Goal: Task Accomplishment & Management: Complete application form

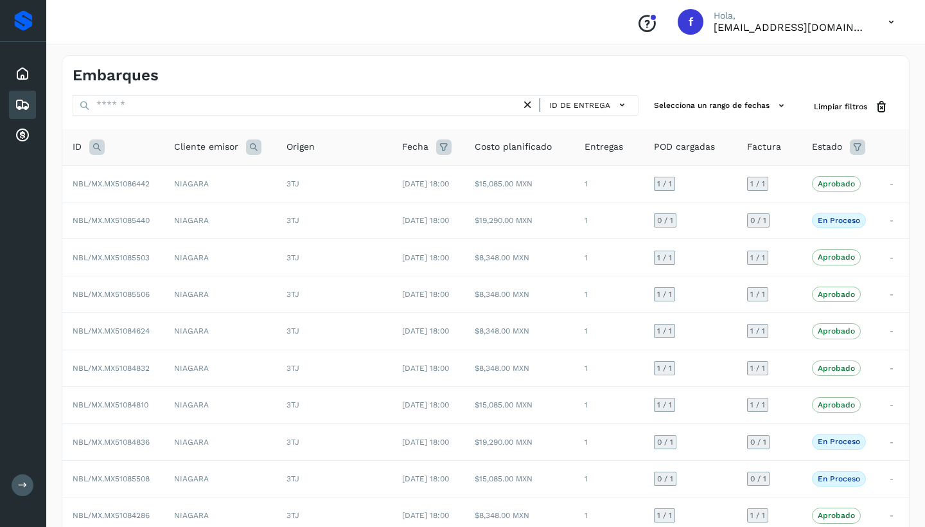
scroll to position [1, 0]
click at [30, 102] on div "Embarques" at bounding box center [22, 105] width 27 height 28
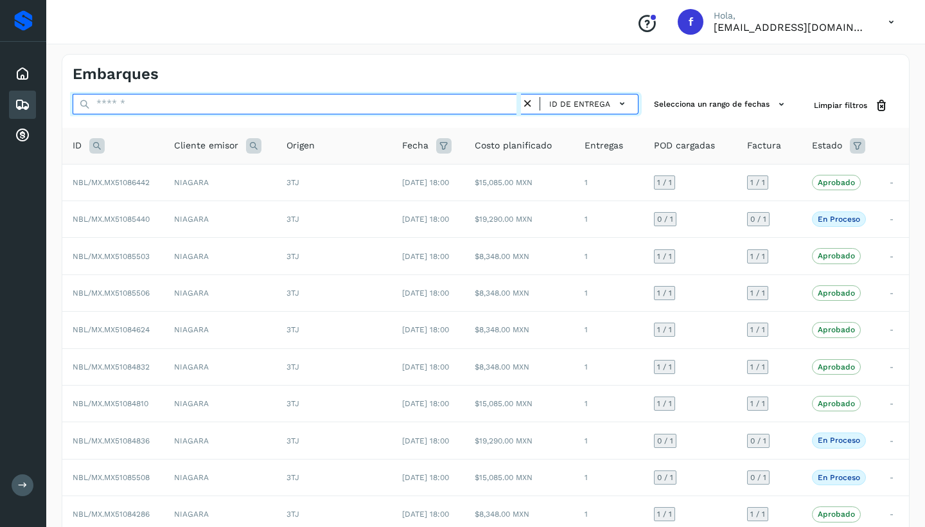
drag, startPoint x: 143, startPoint y: 111, endPoint x: 147, endPoint y: 102, distance: 10.6
click at [144, 108] on input "text" at bounding box center [297, 104] width 449 height 21
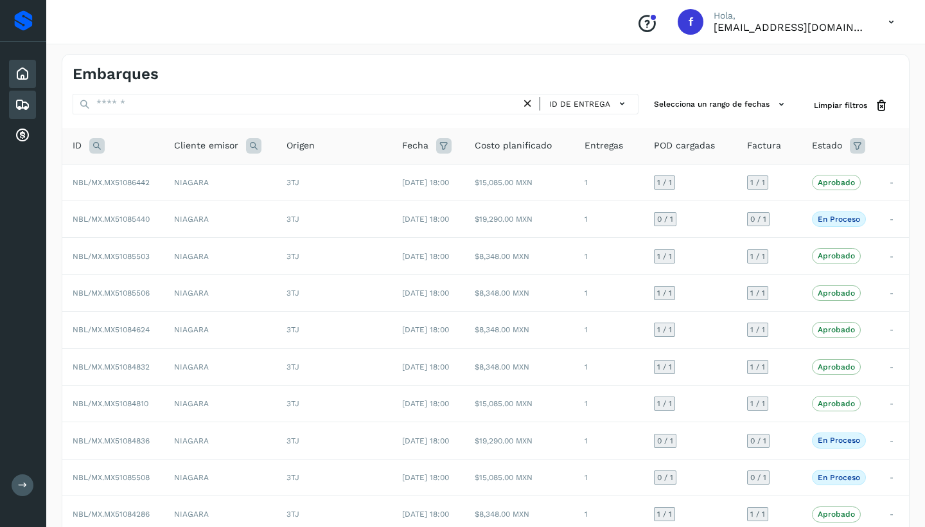
click at [34, 75] on div "Inicio" at bounding box center [22, 74] width 27 height 28
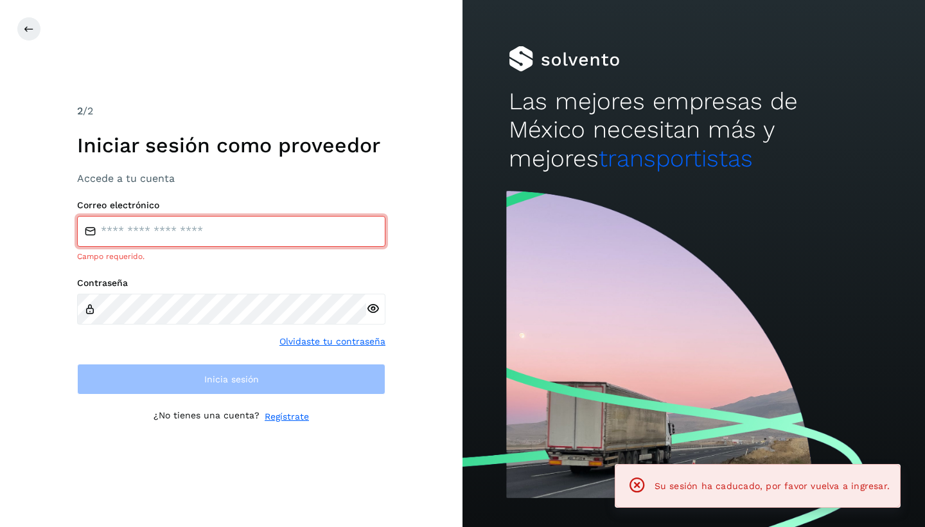
type input "**********"
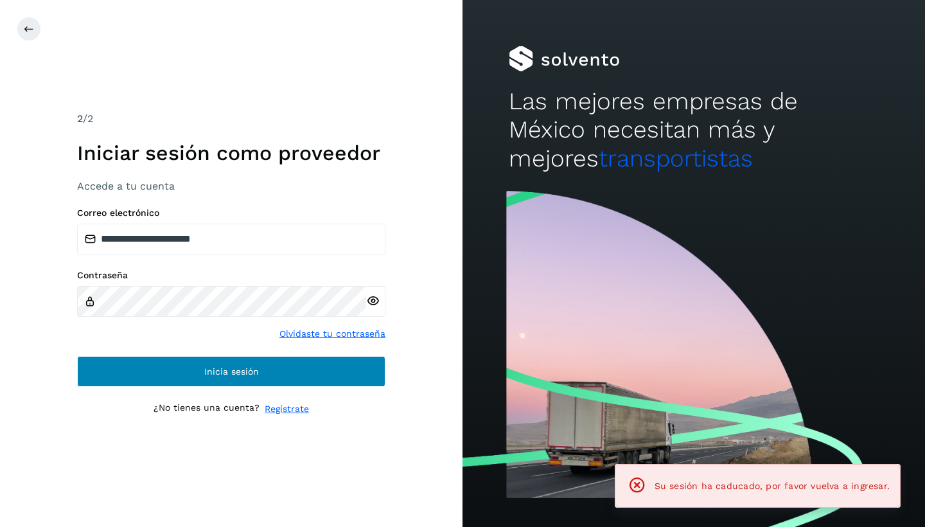
drag, startPoint x: 189, startPoint y: 375, endPoint x: 180, endPoint y: 373, distance: 9.2
click at [186, 375] on button "Inicia sesión" at bounding box center [231, 371] width 308 height 31
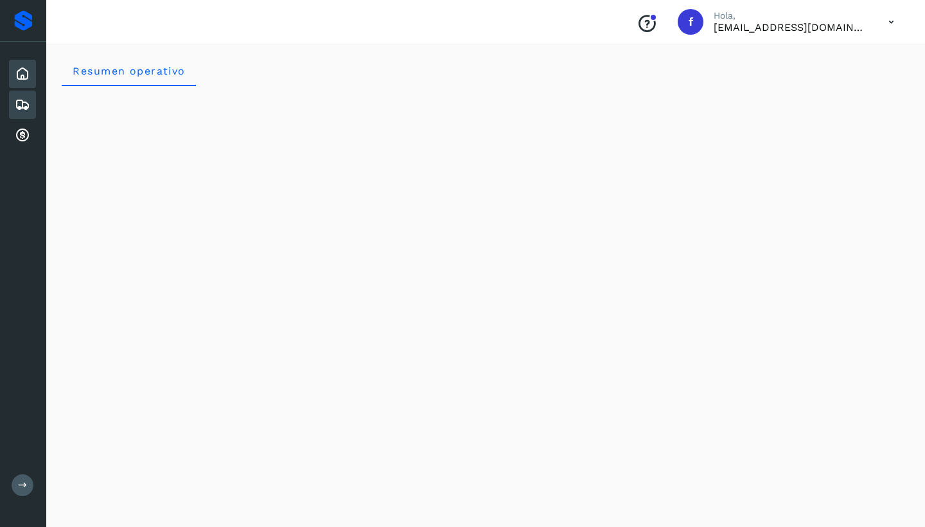
click at [20, 102] on icon at bounding box center [22, 104] width 15 height 15
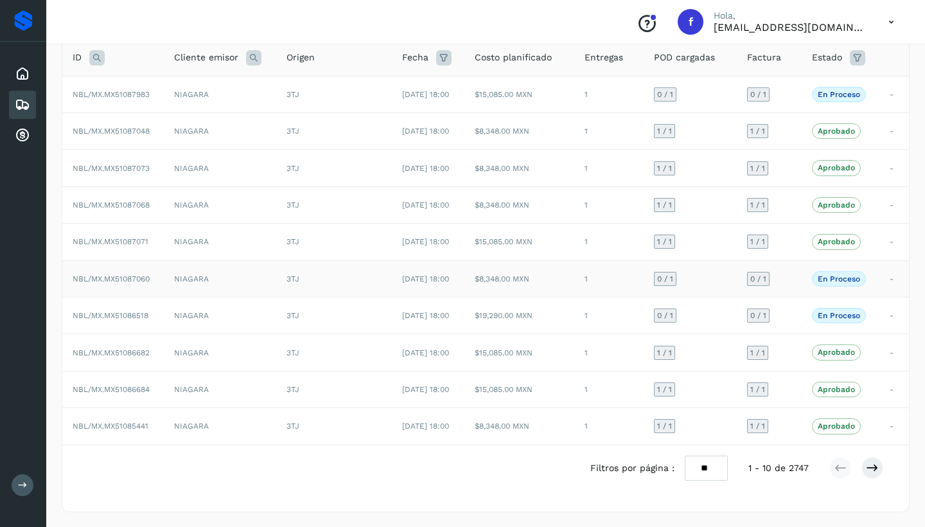
scroll to position [86, 0]
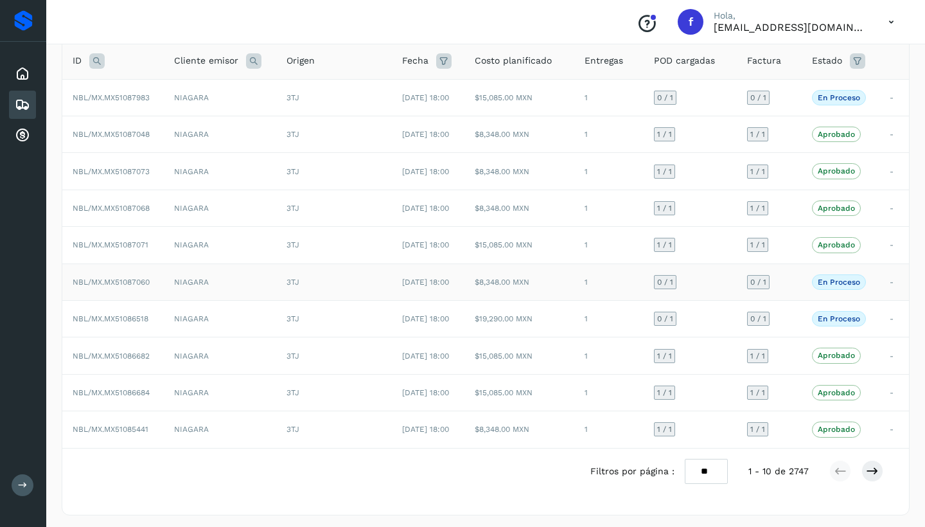
click at [217, 274] on td "NIAGARA" at bounding box center [220, 281] width 112 height 37
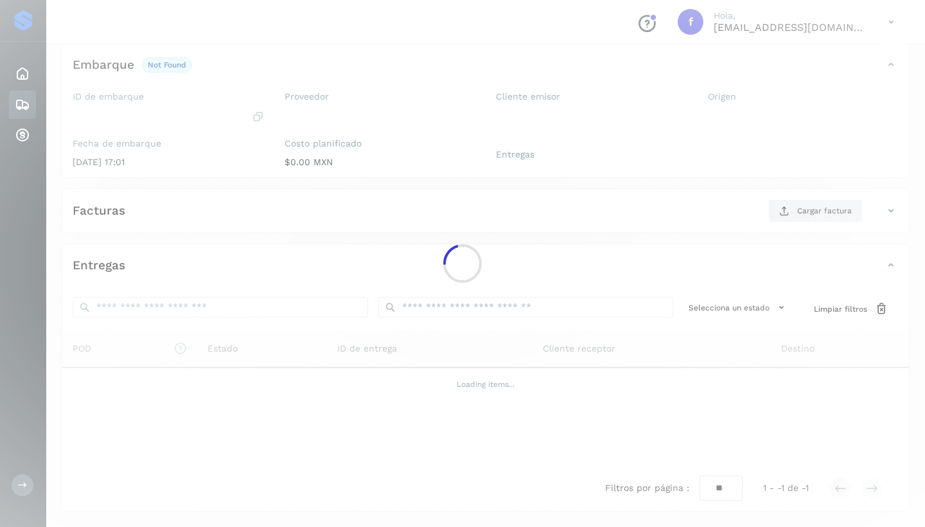
scroll to position [75, 0]
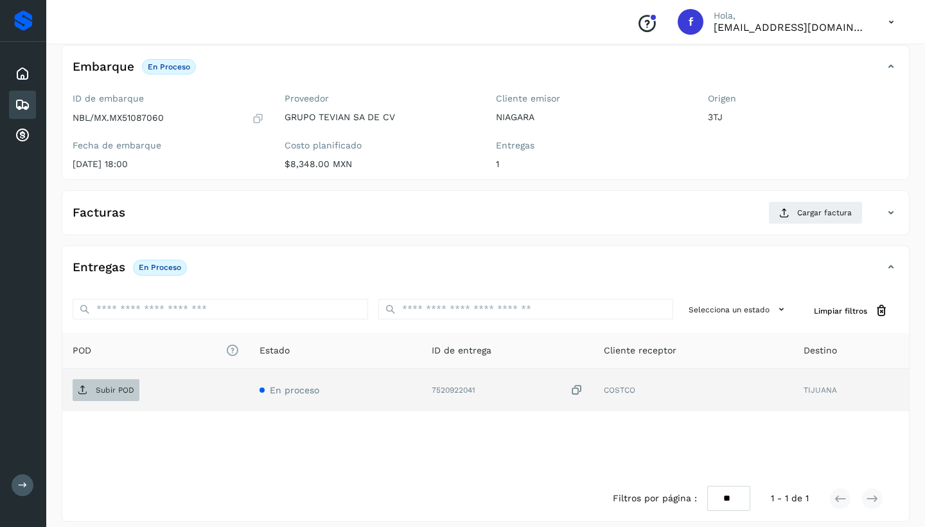
click at [105, 393] on span "Subir POD" at bounding box center [106, 390] width 67 height 21
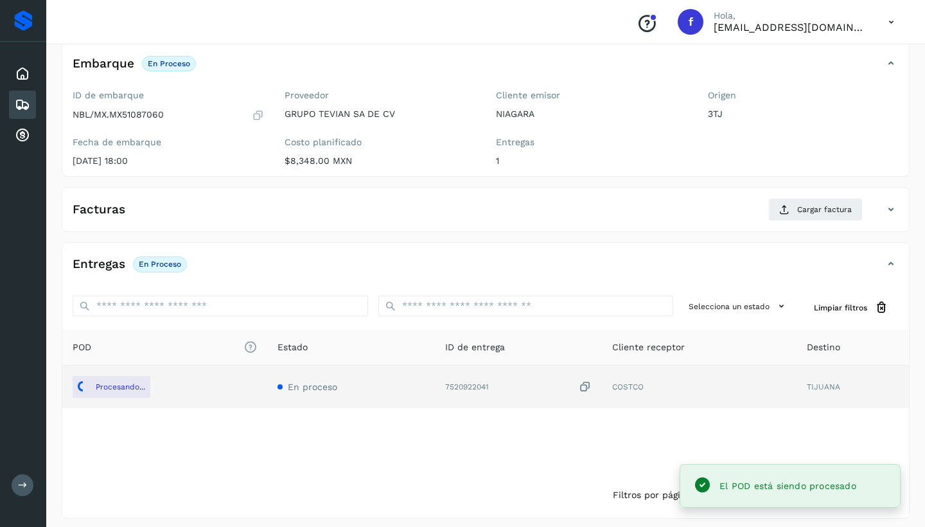
scroll to position [78, 0]
click at [791, 209] on button "Cargar factura" at bounding box center [816, 209] width 94 height 23
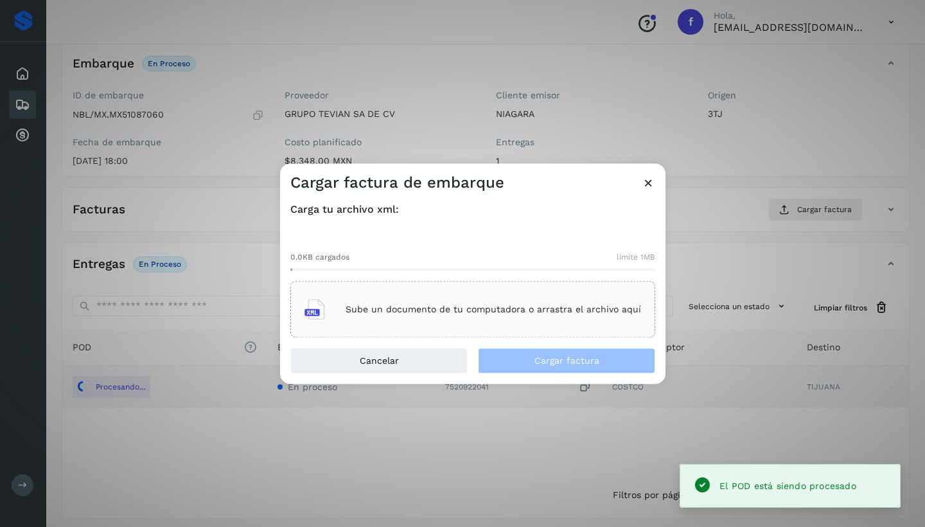
click at [546, 308] on p "Sube un documento de tu computadora o arrastra el archivo aquí" at bounding box center [494, 309] width 296 height 11
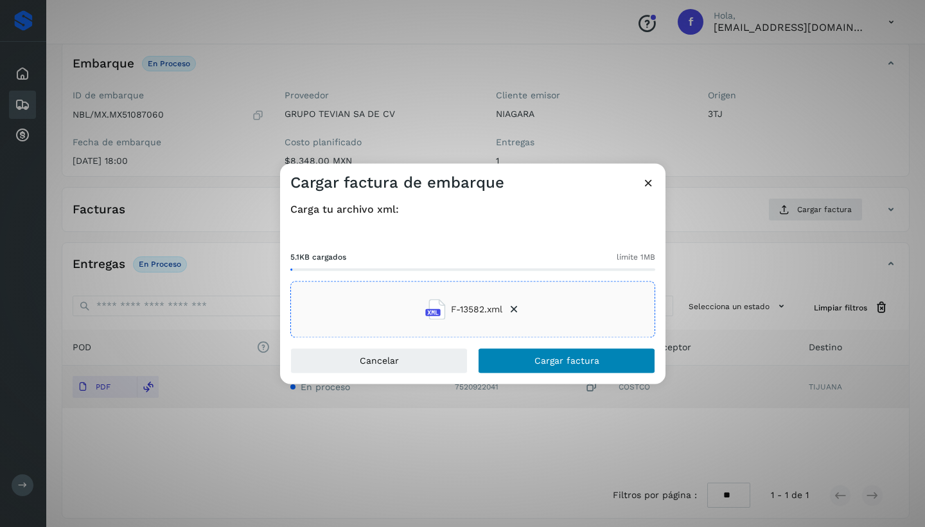
click at [545, 359] on span "Cargar factura" at bounding box center [567, 361] width 65 height 9
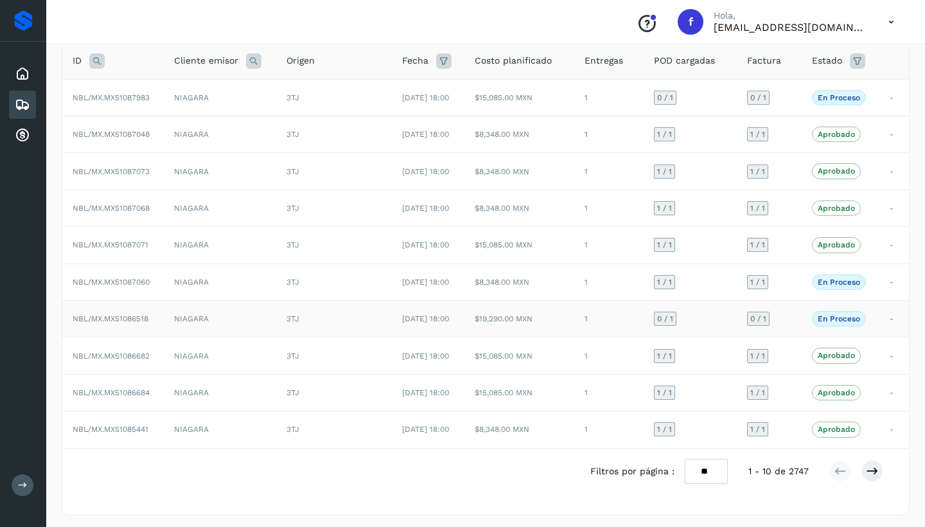
scroll to position [85, 0]
click at [233, 323] on td "NIAGARA" at bounding box center [220, 319] width 112 height 37
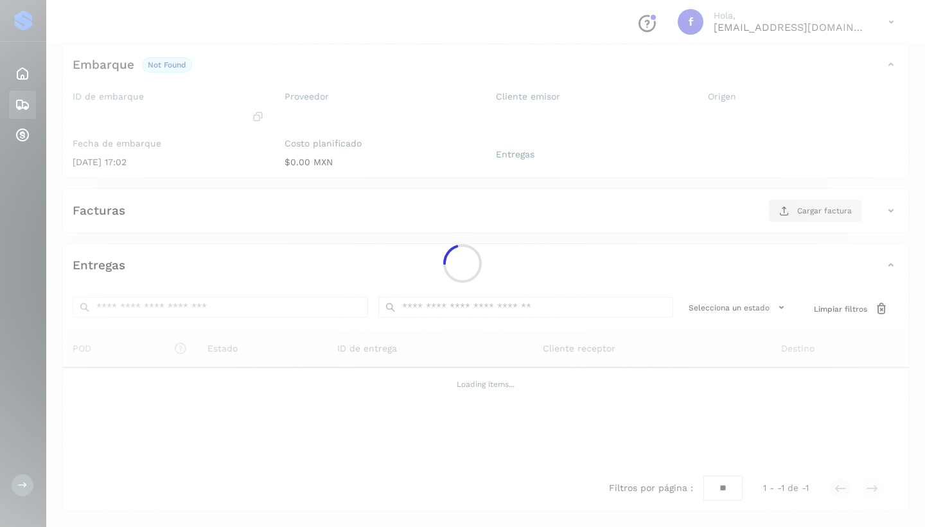
scroll to position [75, 0]
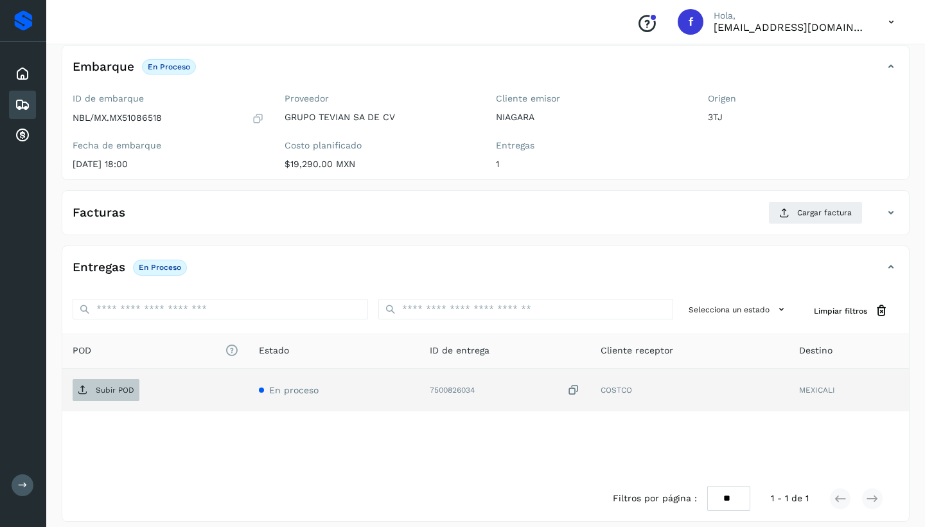
click at [105, 390] on p "Subir POD" at bounding box center [115, 390] width 39 height 9
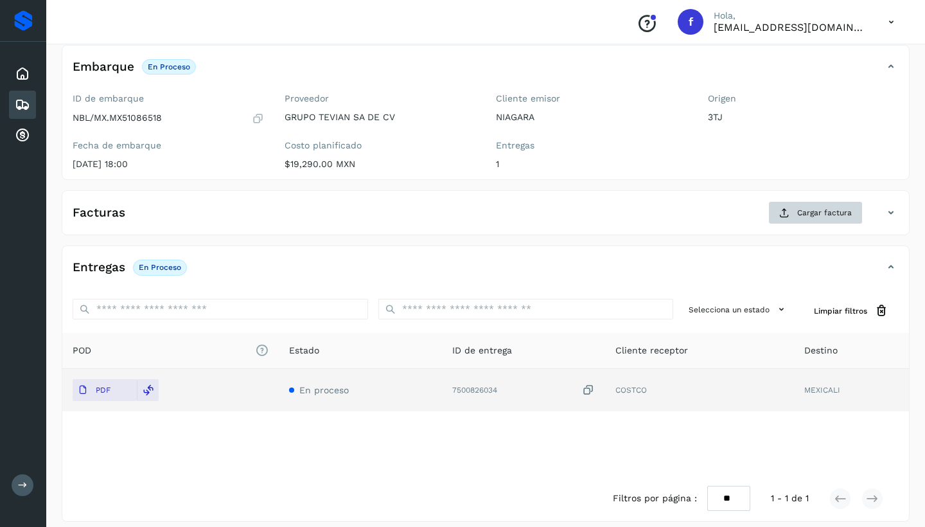
click at [839, 218] on button "Cargar factura" at bounding box center [816, 212] width 94 height 23
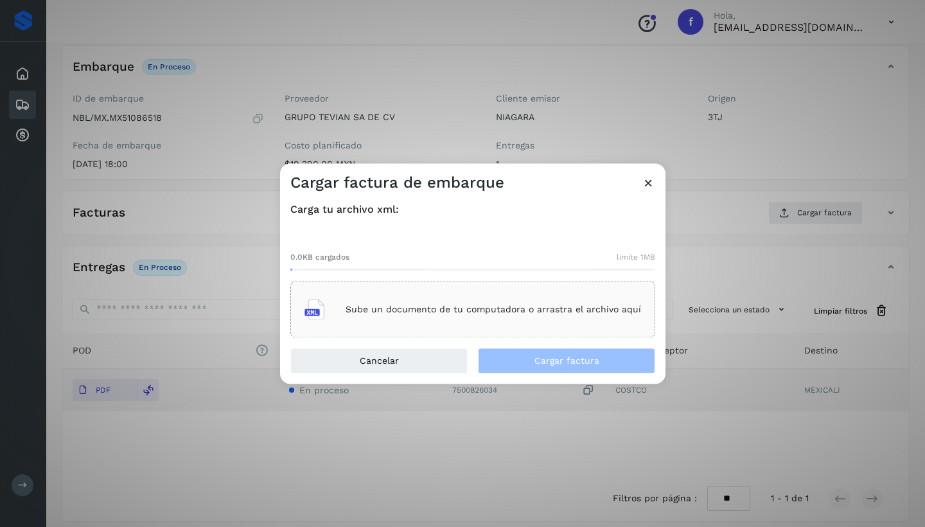
click at [450, 306] on p "Sube un documento de tu computadora o arrastra el archivo aquí" at bounding box center [494, 309] width 296 height 11
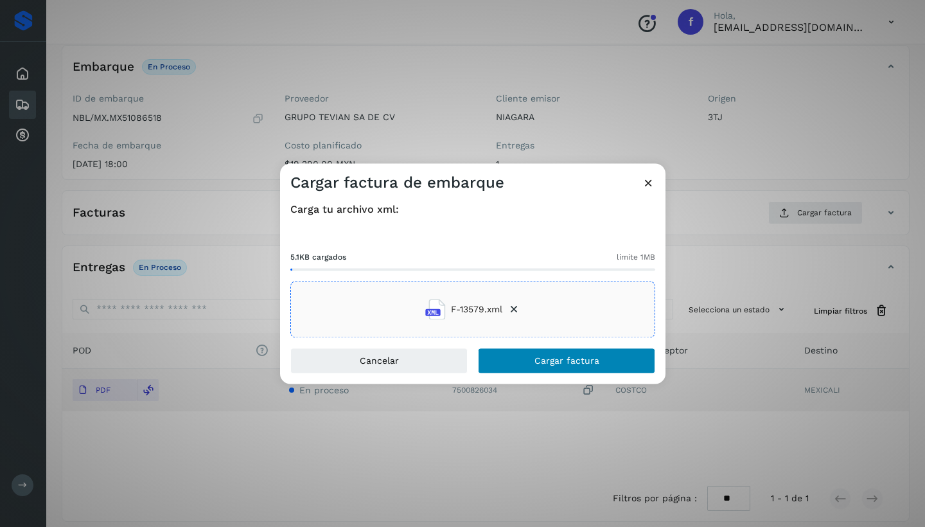
click at [558, 355] on button "Cargar factura" at bounding box center [566, 361] width 177 height 26
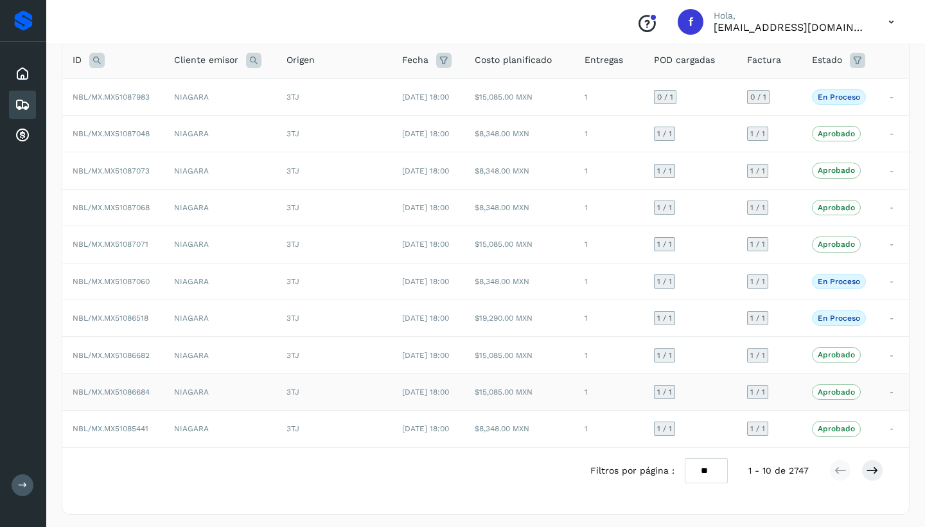
scroll to position [86, 0]
click at [870, 470] on icon at bounding box center [872, 471] width 13 height 13
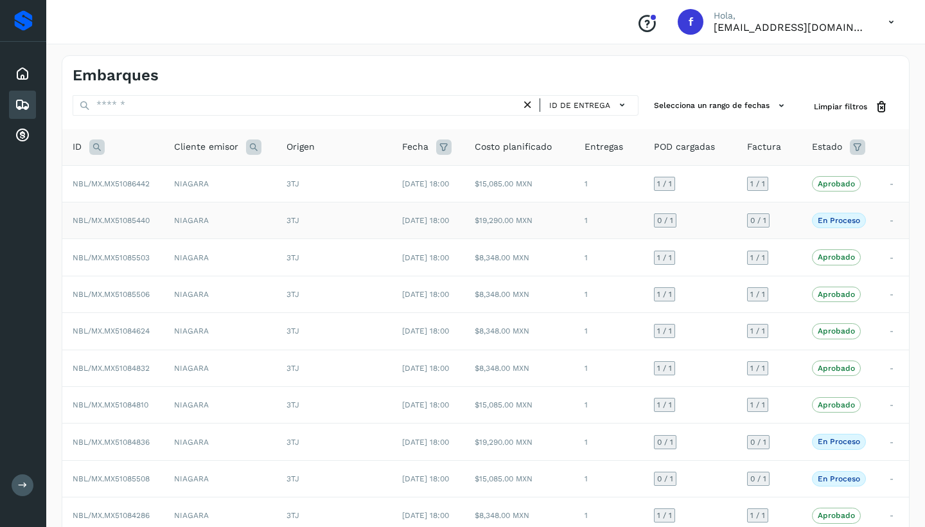
scroll to position [0, 0]
click at [236, 216] on td "NIAGARA" at bounding box center [220, 220] width 112 height 37
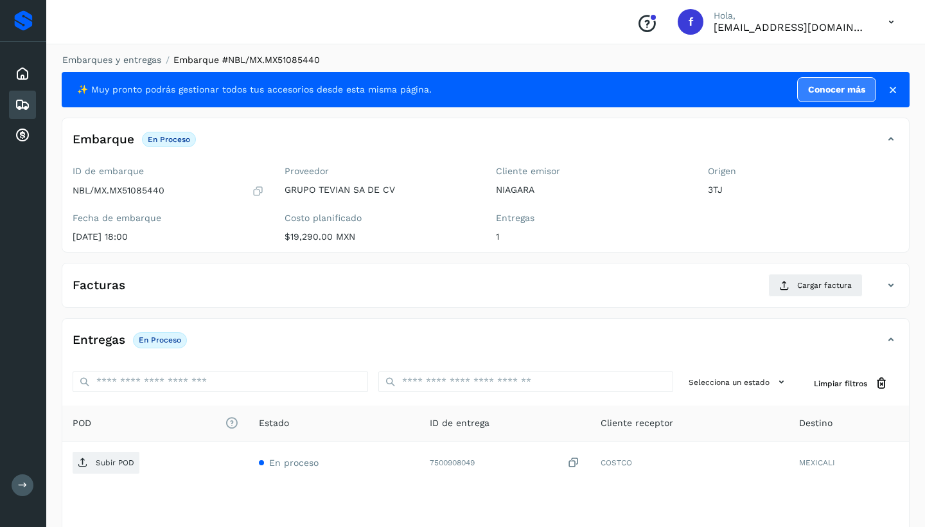
scroll to position [2, 0]
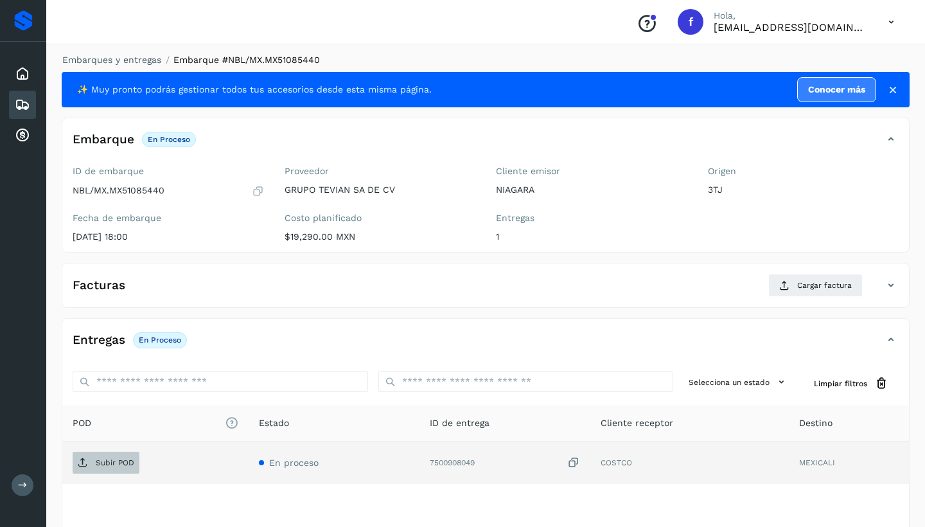
click at [117, 458] on p "Subir POD" at bounding box center [115, 462] width 39 height 9
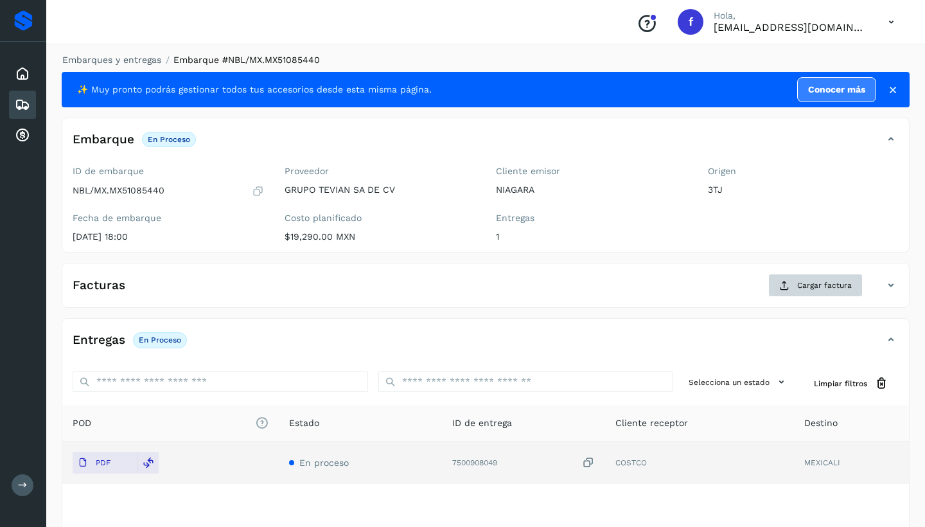
click at [817, 287] on span "Cargar factura" at bounding box center [824, 286] width 55 height 12
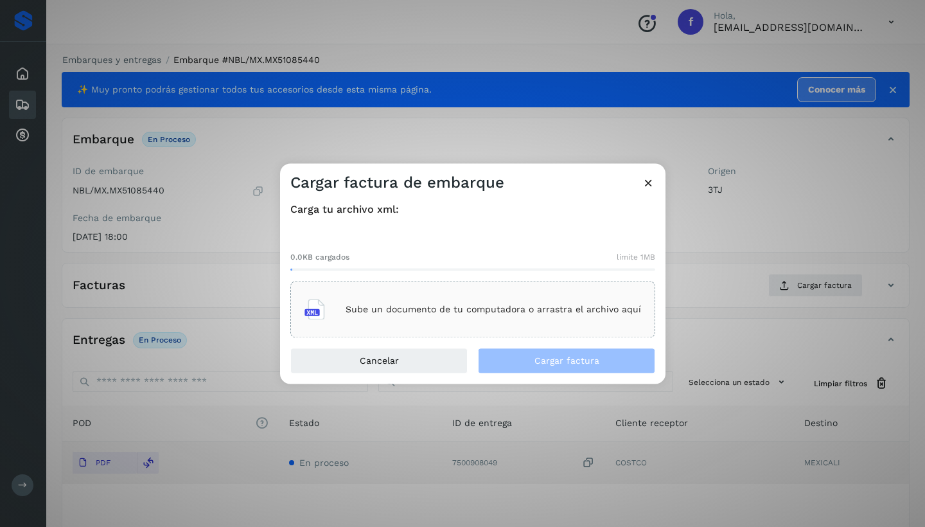
click at [387, 288] on div "Sube un documento de tu computadora o arrastra el archivo aquí" at bounding box center [472, 309] width 365 height 57
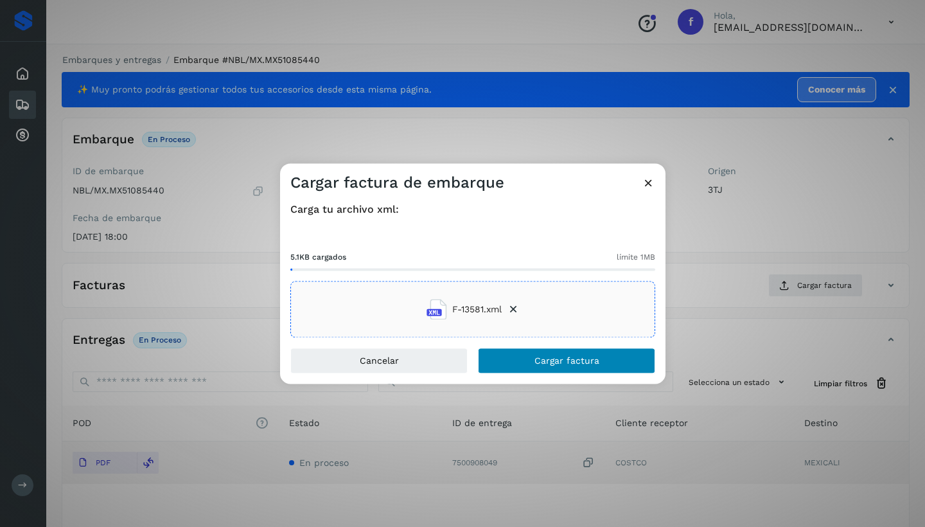
click at [534, 366] on button "Cargar factura" at bounding box center [566, 361] width 177 height 26
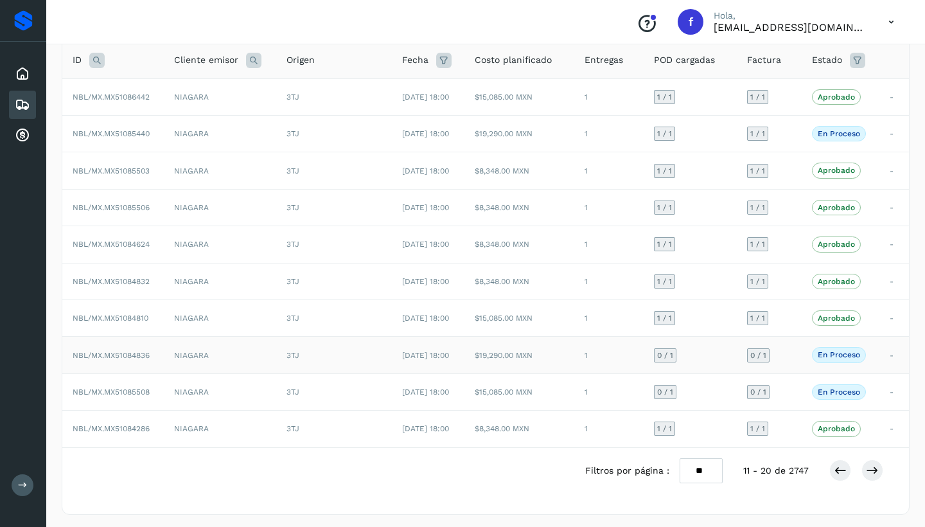
scroll to position [86, 0]
click at [234, 355] on td "NIAGARA" at bounding box center [220, 355] width 112 height 37
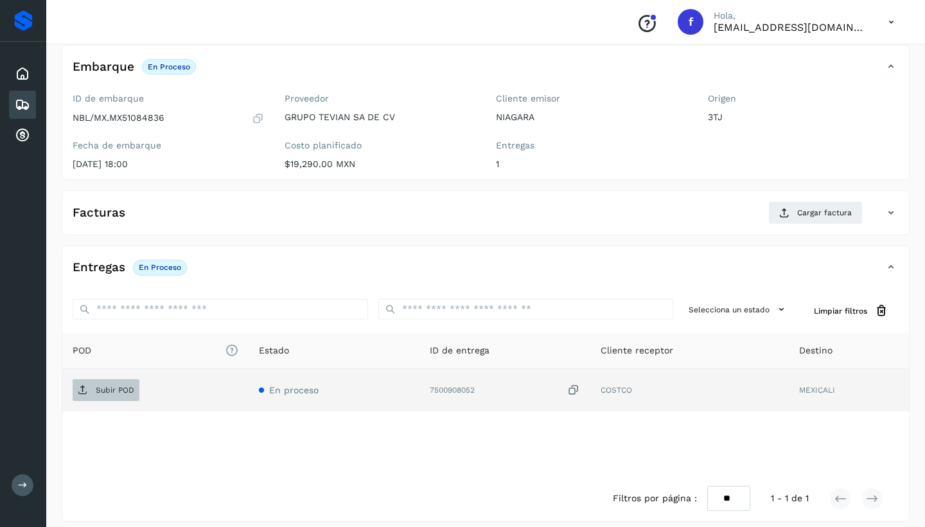
click at [92, 385] on span "Subir POD" at bounding box center [106, 390] width 67 height 21
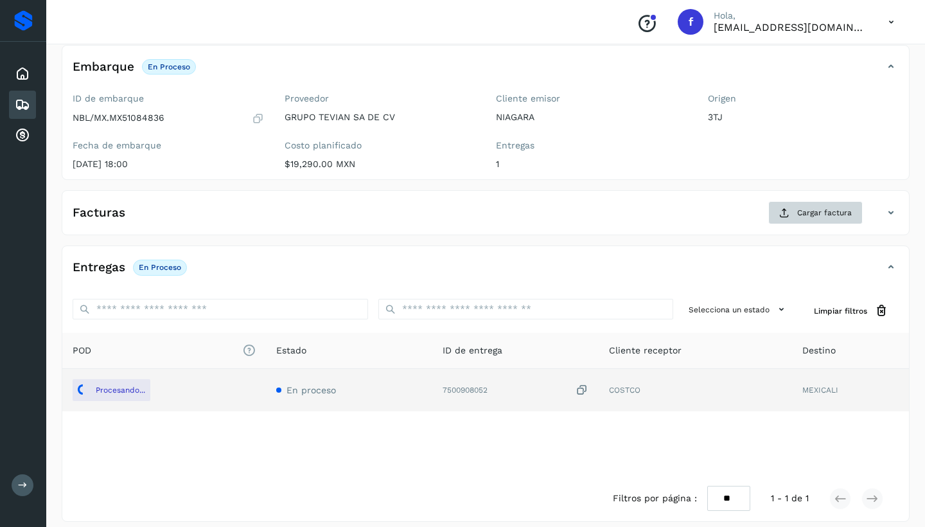
click at [805, 211] on span "Cargar factura" at bounding box center [824, 213] width 55 height 12
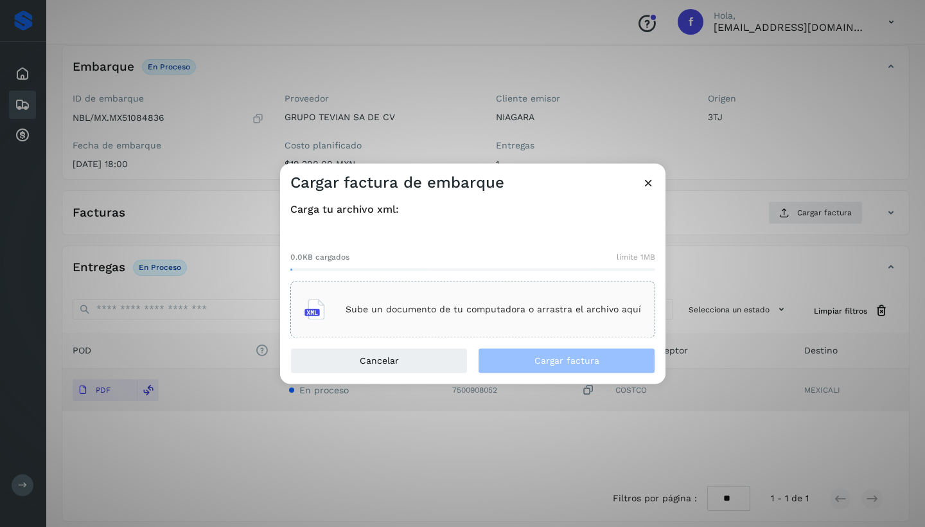
click at [396, 311] on p "Sube un documento de tu computadora o arrastra el archivo aquí" at bounding box center [494, 309] width 296 height 11
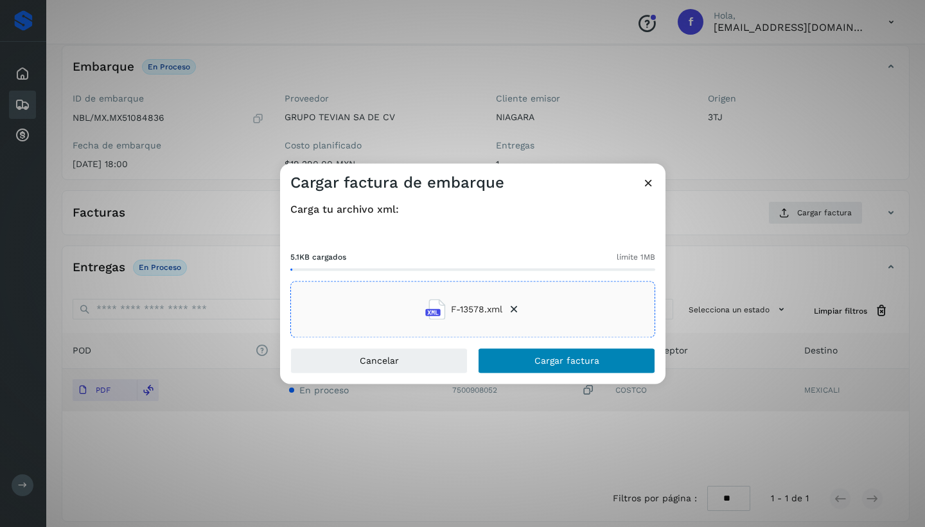
click at [569, 359] on span "Cargar factura" at bounding box center [567, 361] width 65 height 9
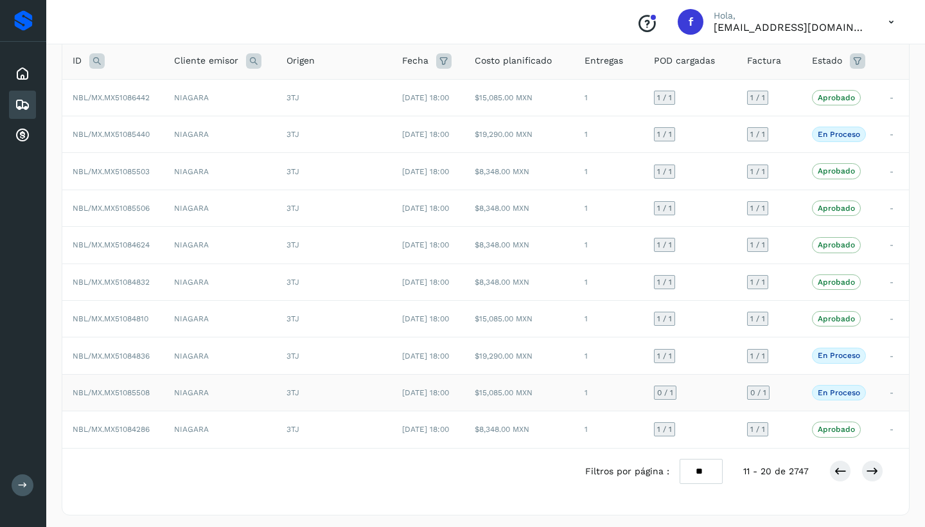
click at [202, 393] on td "NIAGARA" at bounding box center [220, 392] width 112 height 37
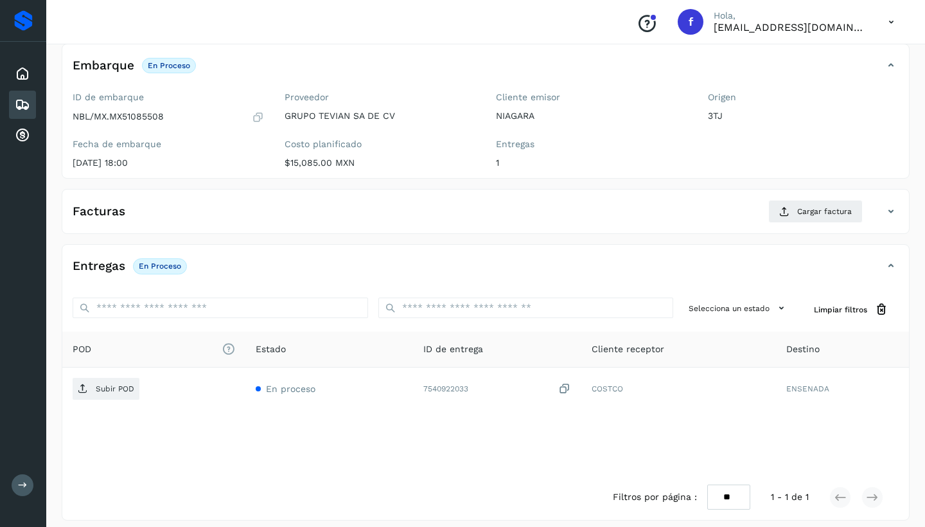
scroll to position [75, 0]
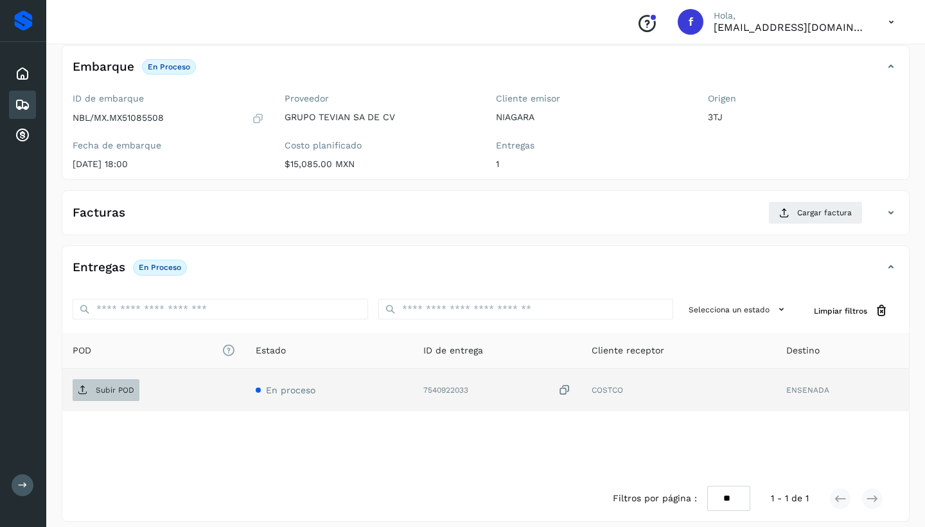
click at [117, 389] on p "Subir POD" at bounding box center [115, 390] width 39 height 9
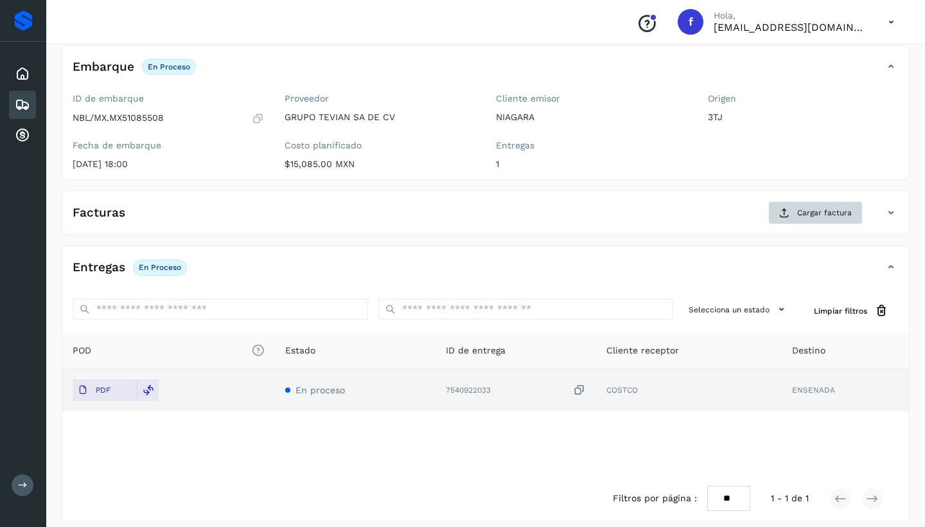
click at [797, 213] on button "Cargar factura" at bounding box center [816, 212] width 94 height 23
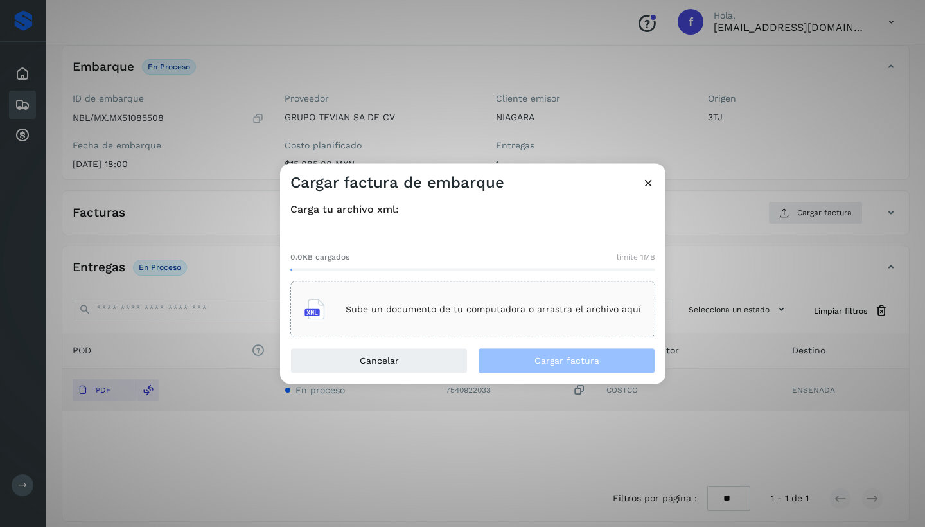
click at [373, 301] on div "Sube un documento de tu computadora o arrastra el archivo aquí" at bounding box center [473, 309] width 337 height 35
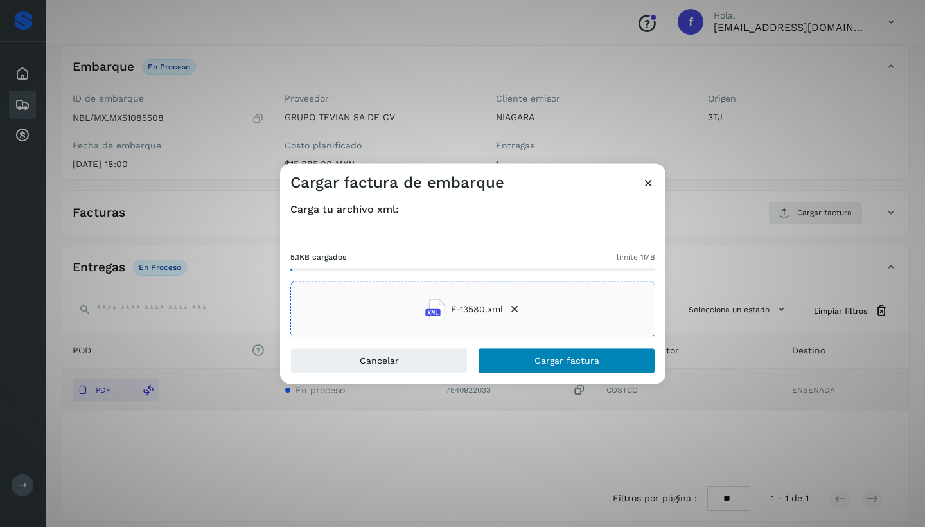
click at [587, 361] on span "Cargar factura" at bounding box center [567, 361] width 65 height 9
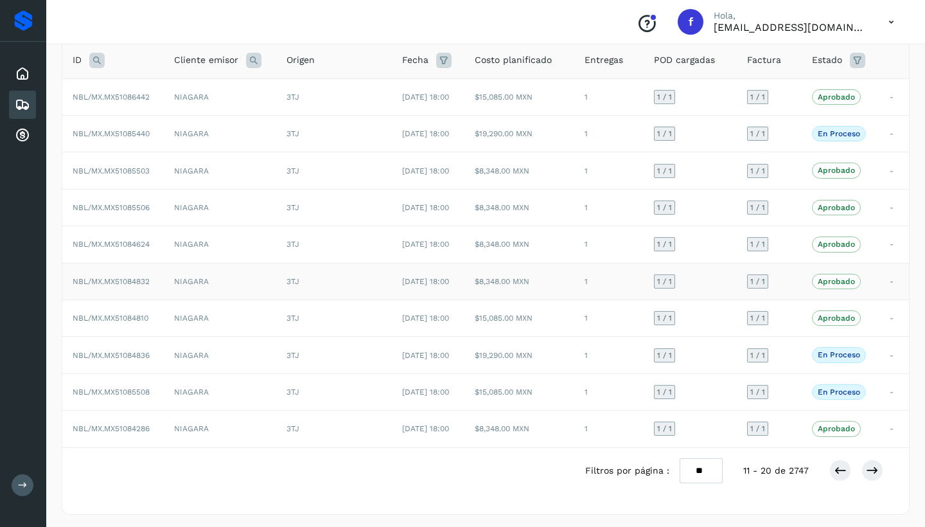
scroll to position [86, 0]
click at [873, 468] on icon at bounding box center [872, 471] width 13 height 13
click at [882, 469] on button at bounding box center [873, 471] width 22 height 22
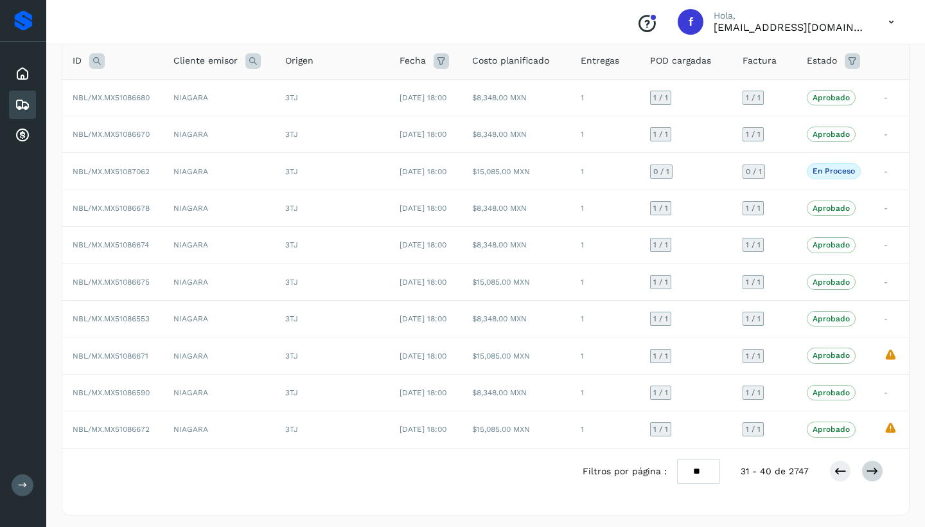
click at [868, 467] on icon at bounding box center [872, 471] width 13 height 13
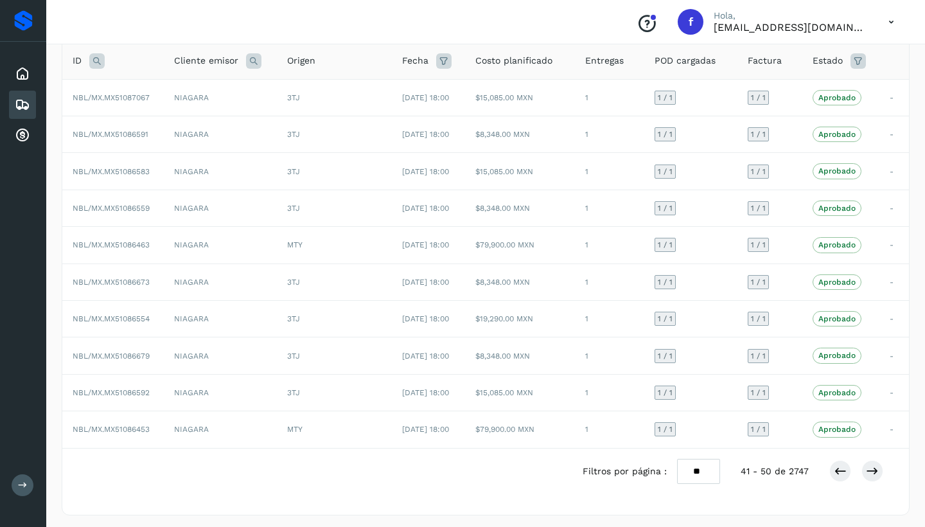
click at [872, 467] on icon at bounding box center [872, 471] width 13 height 13
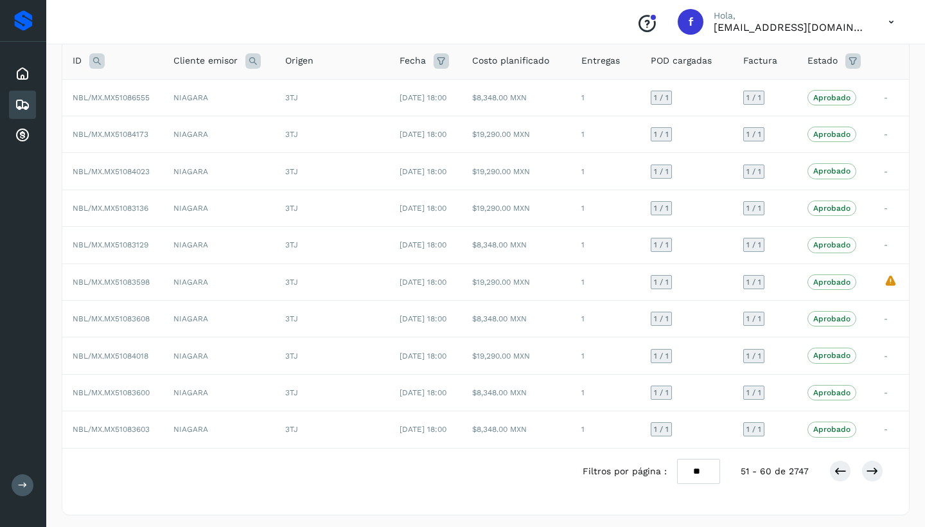
drag, startPoint x: 869, startPoint y: 463, endPoint x: 862, endPoint y: 459, distance: 8.4
click at [869, 465] on icon at bounding box center [872, 471] width 13 height 13
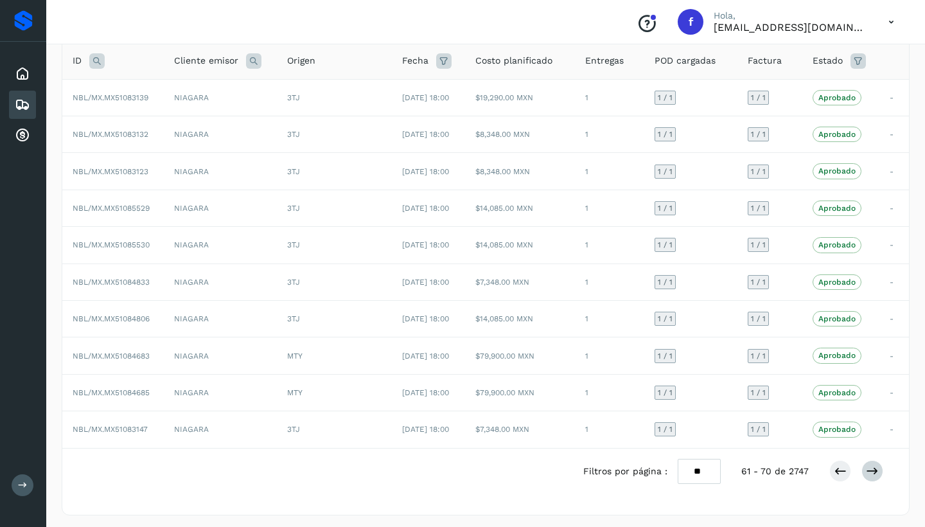
click at [876, 465] on icon at bounding box center [872, 471] width 13 height 13
click at [832, 469] on button at bounding box center [841, 471] width 22 height 22
drag, startPoint x: 835, startPoint y: 472, endPoint x: 824, endPoint y: 467, distance: 12.4
click at [835, 472] on icon at bounding box center [840, 471] width 13 height 13
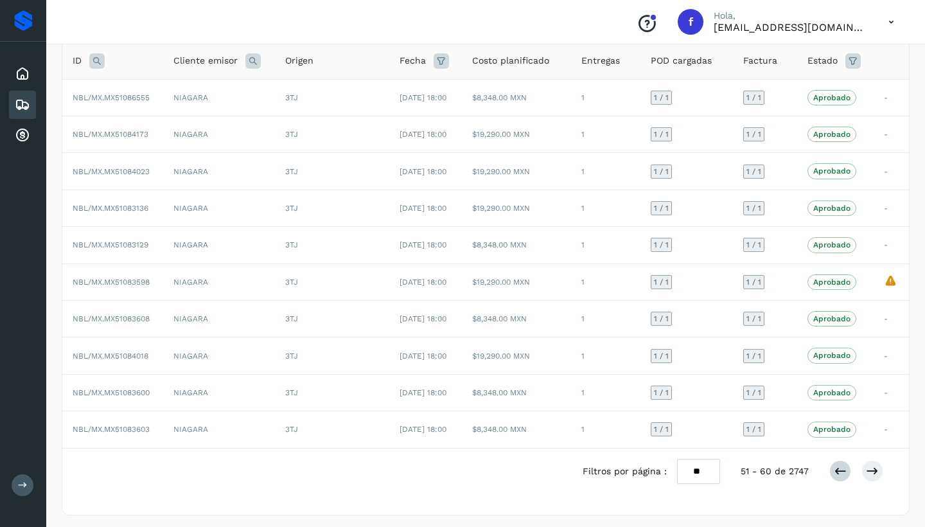
click at [839, 470] on icon at bounding box center [840, 471] width 13 height 13
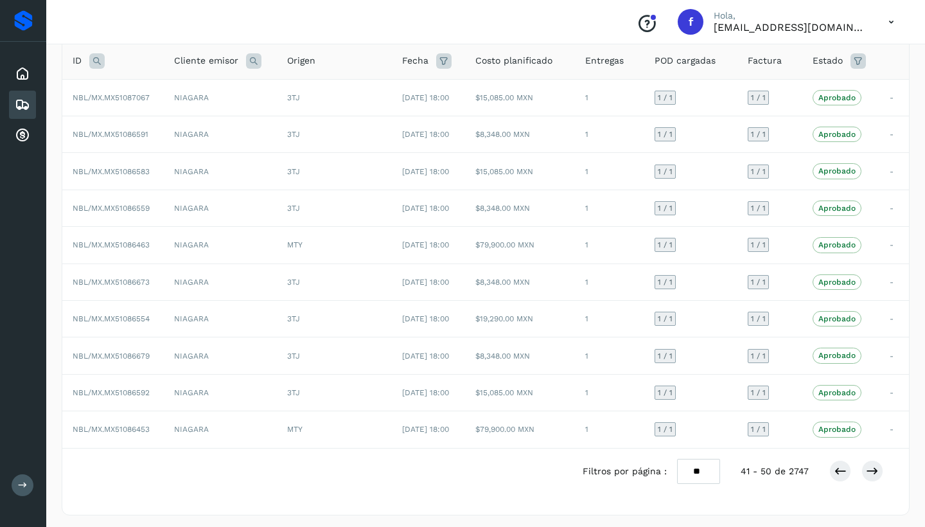
drag, startPoint x: 838, startPoint y: 468, endPoint x: 801, endPoint y: 427, distance: 55.6
click at [838, 468] on icon at bounding box center [840, 471] width 13 height 13
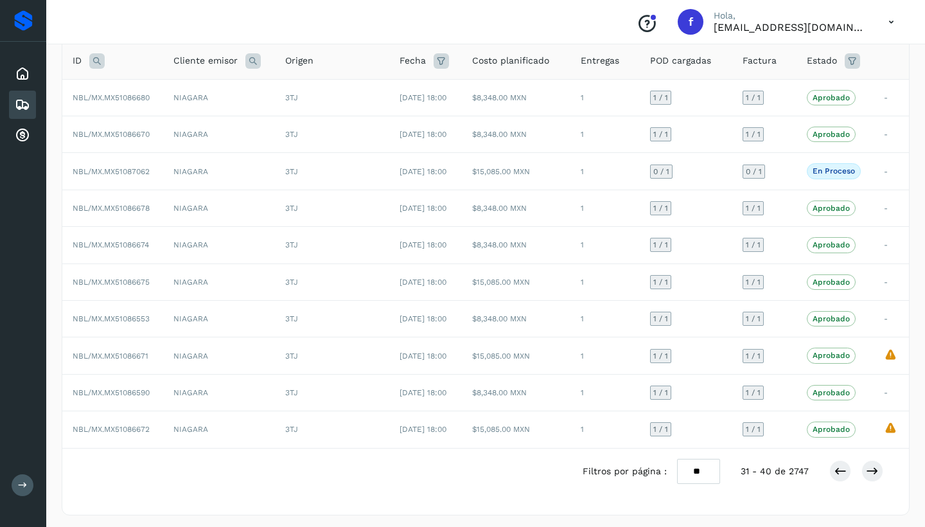
click at [841, 465] on icon at bounding box center [840, 471] width 13 height 13
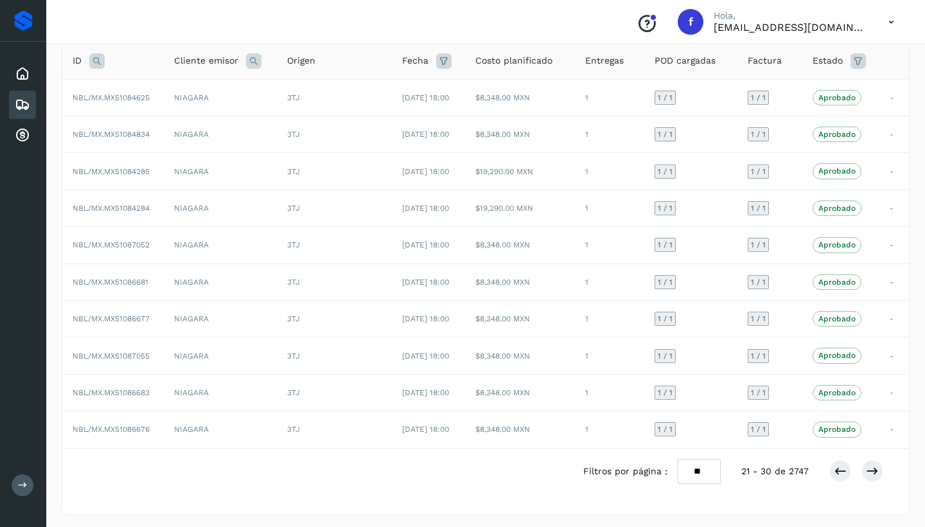
click at [837, 468] on icon at bounding box center [840, 471] width 13 height 13
click at [835, 467] on icon at bounding box center [840, 471] width 13 height 13
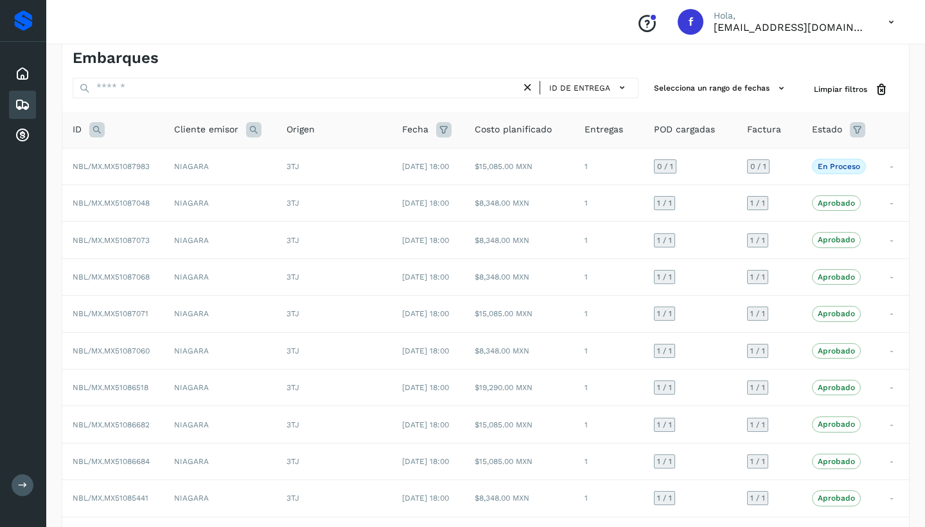
scroll to position [19, 0]
click at [149, 164] on span "NBL/MX.MX51087983" at bounding box center [111, 164] width 77 height 9
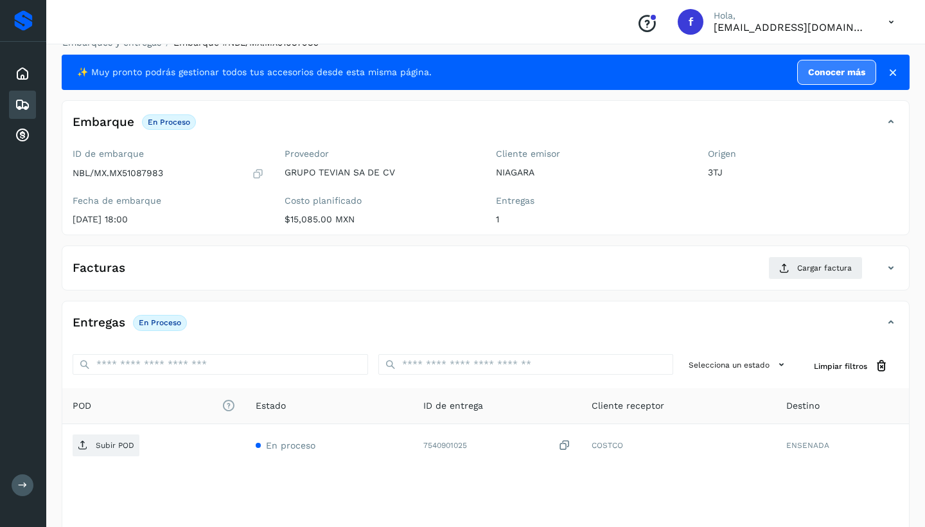
click at [163, 172] on p "NBL/MX.MX51087983" at bounding box center [118, 173] width 91 height 11
drag, startPoint x: 167, startPoint y: 174, endPoint x: 69, endPoint y: 174, distance: 97.7
click at [69, 174] on div "ID de embarque NBL/MX.MX51087983 Fecha de embarque [DATE] 18:00" at bounding box center [168, 188] width 212 height 91
copy p "NBL/MX.MX51087983"
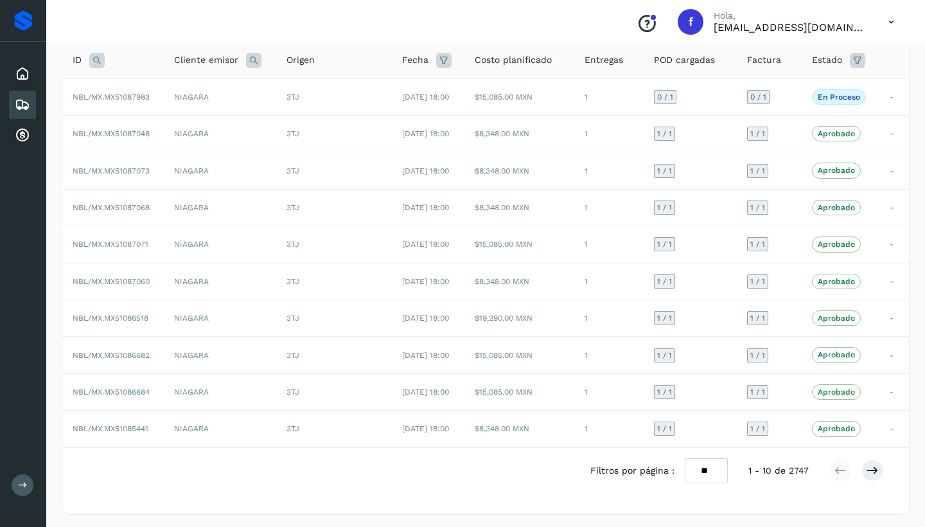
scroll to position [86, 0]
click at [878, 470] on icon at bounding box center [872, 471] width 13 height 13
drag, startPoint x: 836, startPoint y: 468, endPoint x: 760, endPoint y: 440, distance: 81.5
click at [836, 468] on icon at bounding box center [840, 471] width 13 height 13
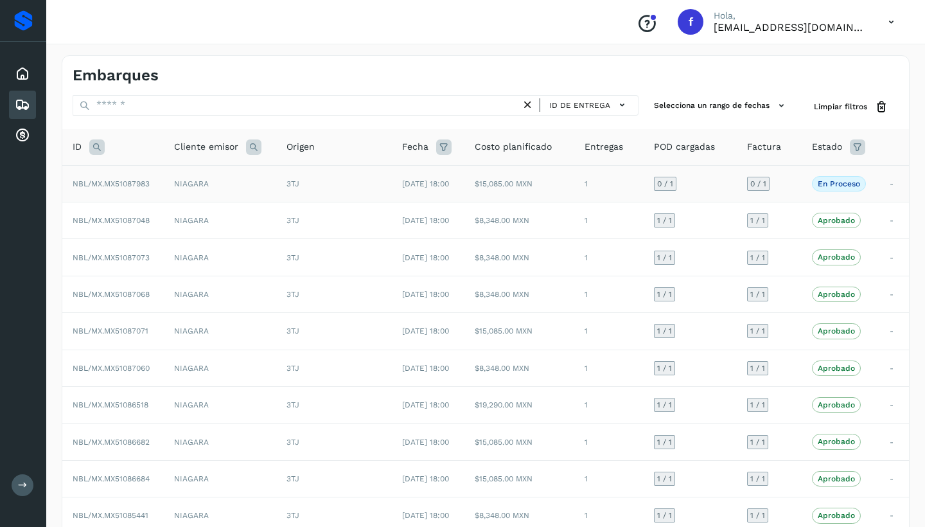
scroll to position [4, 0]
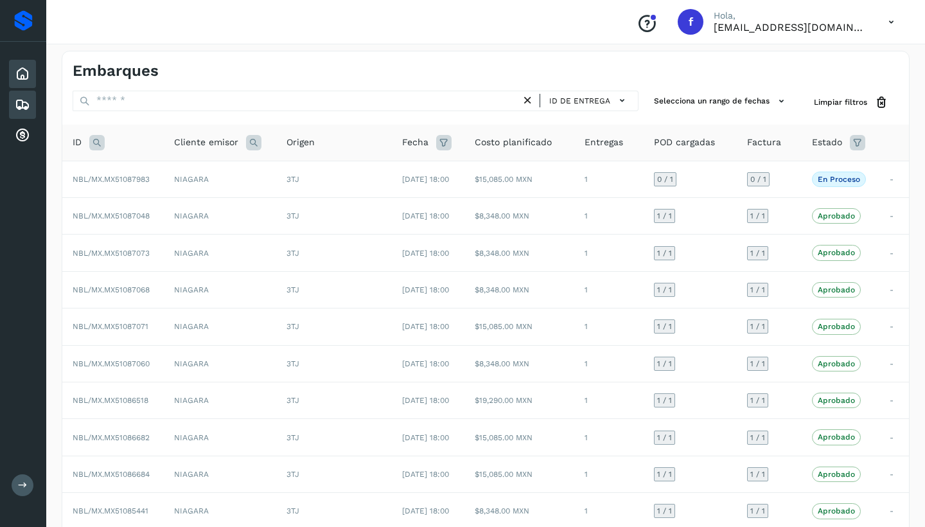
click at [26, 75] on icon at bounding box center [22, 73] width 15 height 15
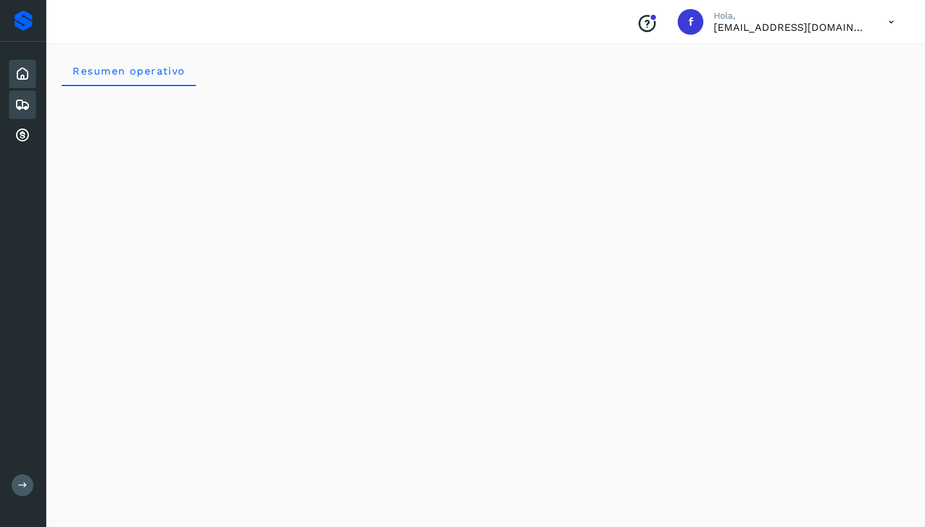
click at [18, 105] on icon at bounding box center [22, 104] width 15 height 15
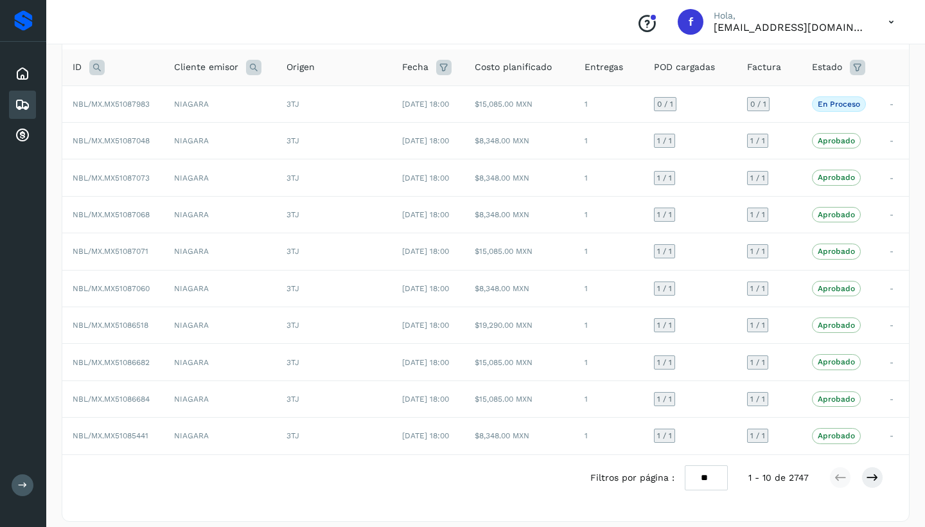
scroll to position [82, 0]
click at [870, 472] on icon at bounding box center [872, 475] width 13 height 13
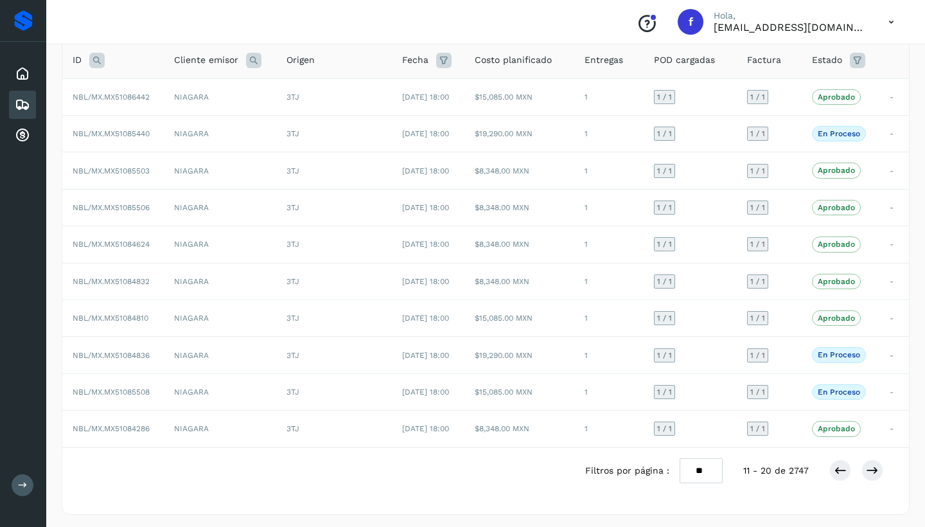
scroll to position [86, 0]
click at [833, 468] on button at bounding box center [841, 471] width 22 height 22
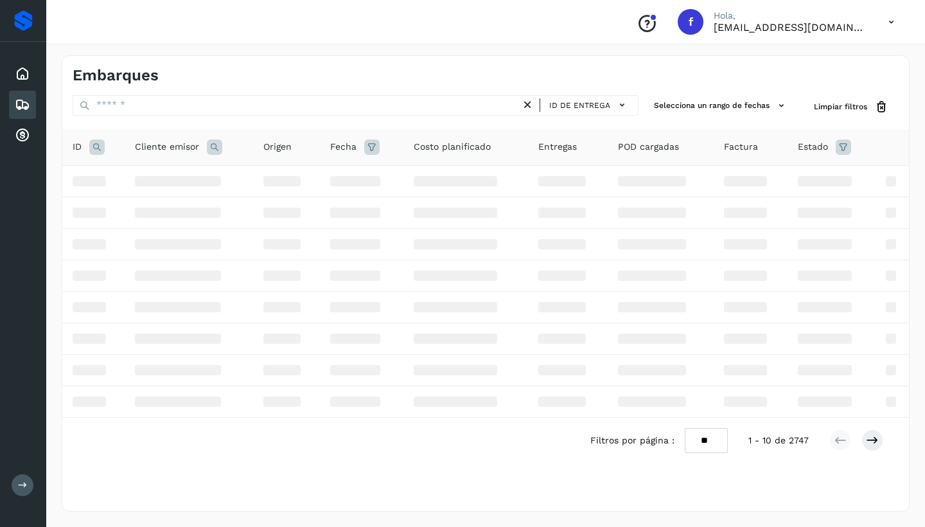
scroll to position [0, 0]
